Goal: Find specific page/section: Find specific page/section

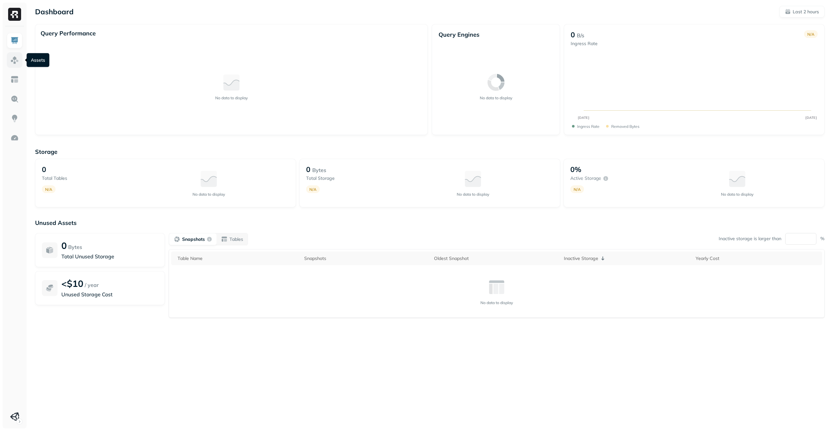
click at [17, 59] on img at bounding box center [14, 60] width 8 height 8
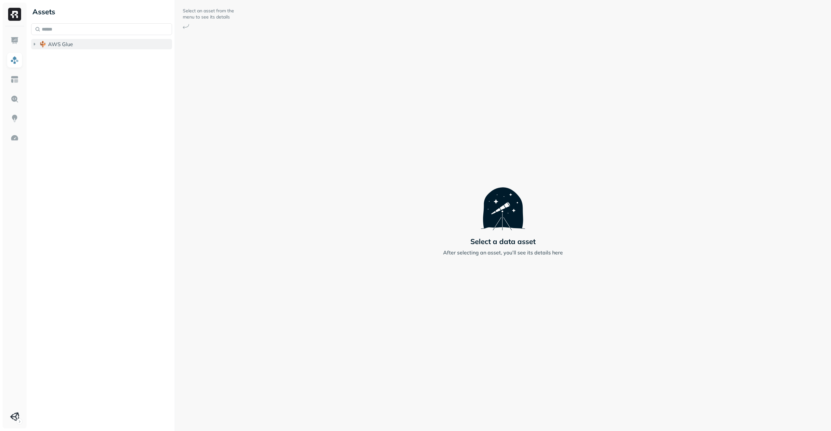
click at [36, 48] on button "AWS Glue" at bounding box center [101, 44] width 141 height 10
click at [52, 57] on img "button" at bounding box center [49, 56] width 6 height 6
click at [67, 68] on span "Views" at bounding box center [60, 69] width 15 height 6
click at [85, 84] on span "analytics_view" at bounding box center [80, 81] width 36 height 6
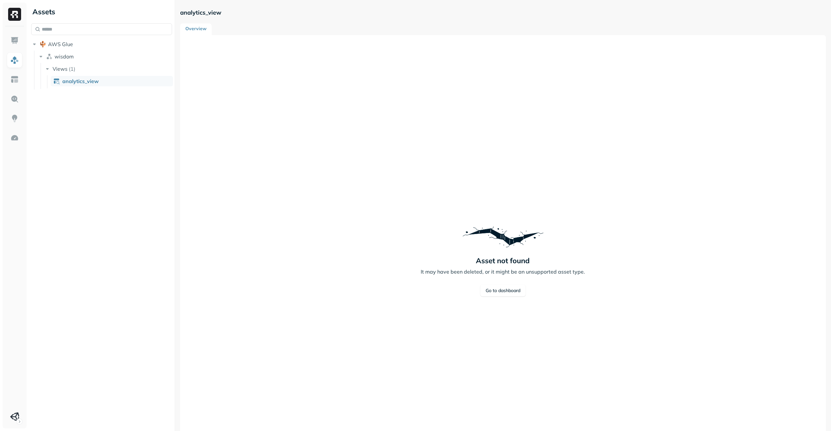
click at [85, 84] on span "analytics_view" at bounding box center [80, 81] width 36 height 6
click at [18, 83] on img at bounding box center [14, 79] width 8 height 8
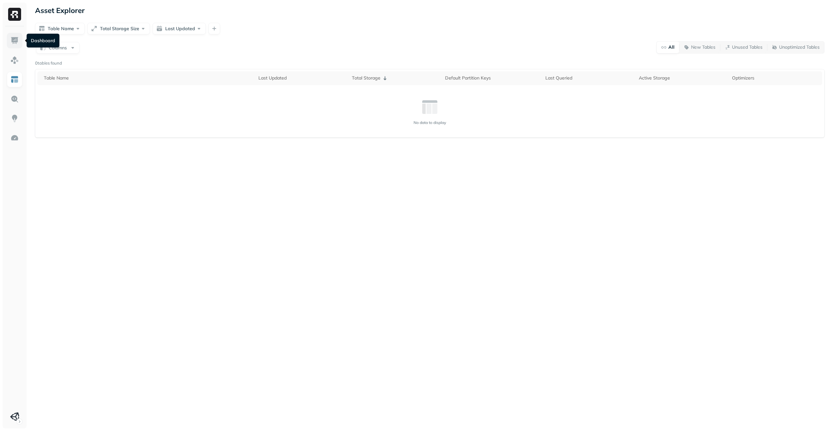
click at [12, 45] on link at bounding box center [15, 41] width 16 height 16
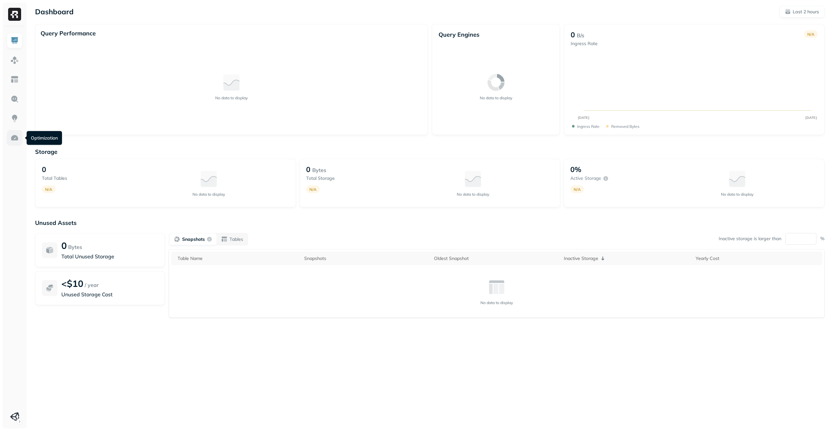
click at [16, 135] on img at bounding box center [14, 138] width 8 height 8
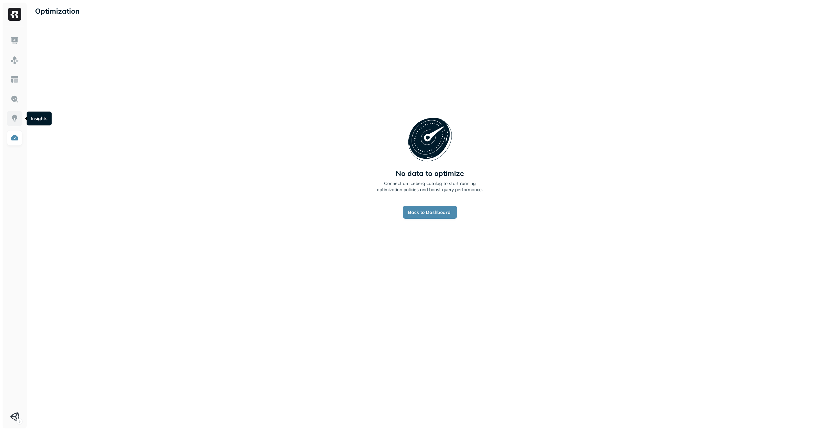
click at [16, 124] on link at bounding box center [15, 119] width 16 height 16
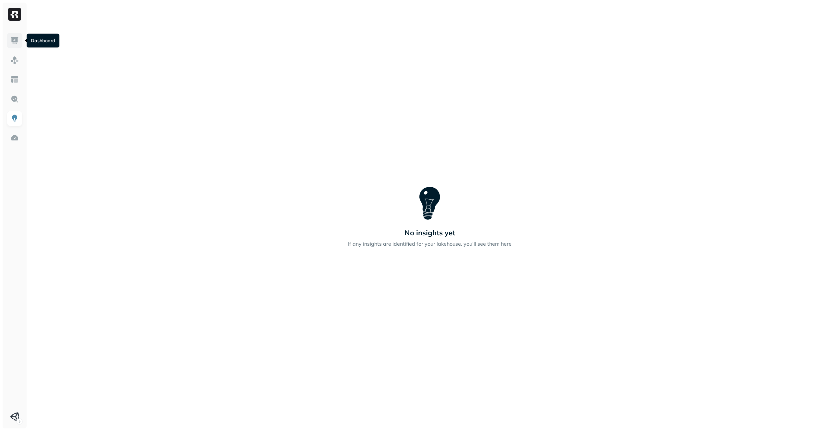
click at [11, 40] on img at bounding box center [14, 40] width 8 height 8
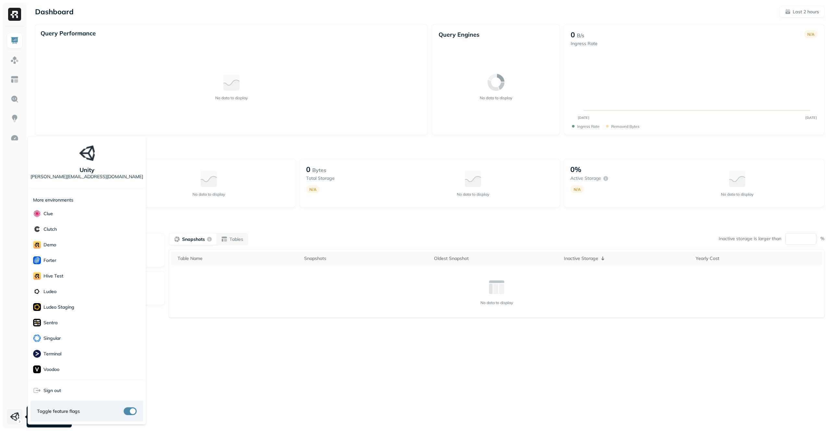
click at [15, 419] on html "Dashboard Last 2 hours Query Performance No data to display Query Engines No da…" at bounding box center [415, 215] width 831 height 431
click at [71, 368] on div "Voodoo" at bounding box center [87, 370] width 113 height 16
